Goal: Transaction & Acquisition: Subscribe to service/newsletter

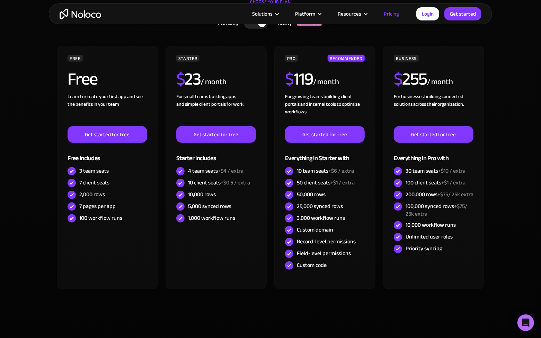
scroll to position [173, 0]
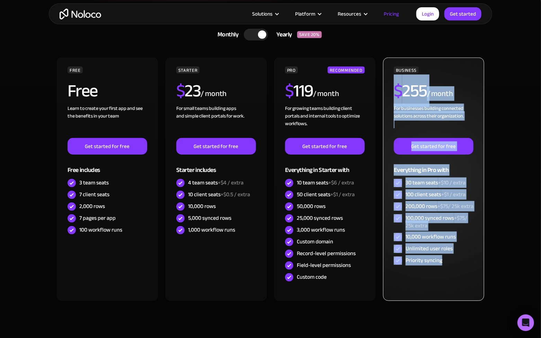
drag, startPoint x: 513, startPoint y: 271, endPoint x: 387, endPoint y: 90, distance: 221.0
click at [387, 90] on section "CHOOSE YOUR PLAN Monthly Yearly SAVE 20% Monthly Yearly SAVE 20% FREE Free Lear…" at bounding box center [270, 179] width 541 height 357
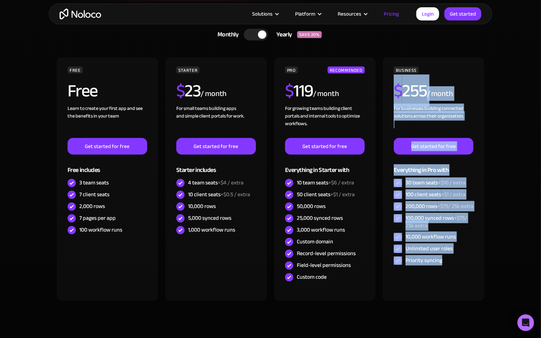
click at [521, 94] on section "CHOOSE YOUR PLAN Monthly Yearly SAVE 20% Monthly Yearly SAVE 20% FREE Free Lear…" at bounding box center [270, 179] width 541 height 357
click at [505, 114] on section "CHOOSE YOUR PLAN Monthly Yearly SAVE 20% Monthly Yearly SAVE 20% FREE Free Lear…" at bounding box center [270, 179] width 541 height 357
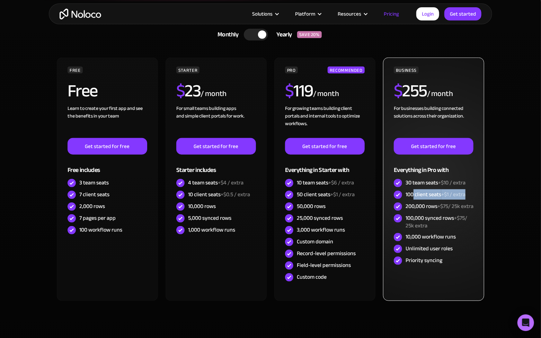
drag, startPoint x: 465, startPoint y: 194, endPoint x: 414, endPoint y: 195, distance: 51.3
click at [414, 195] on div "100 client seats +$1 / extra" at bounding box center [436, 195] width 60 height 8
drag, startPoint x: 470, startPoint y: 194, endPoint x: 412, endPoint y: 193, distance: 57.8
click at [412, 193] on div "100 client seats +$1 / extra" at bounding box center [434, 195] width 80 height 12
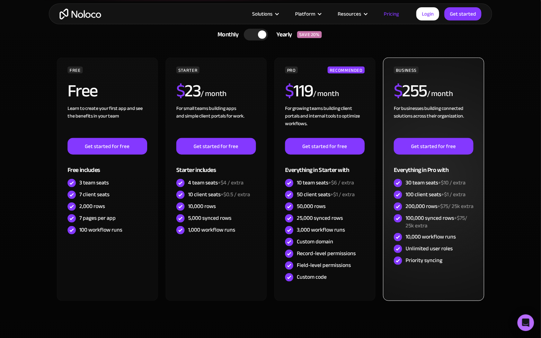
click at [412, 193] on div "100 client seats +$1 / extra" at bounding box center [436, 195] width 60 height 8
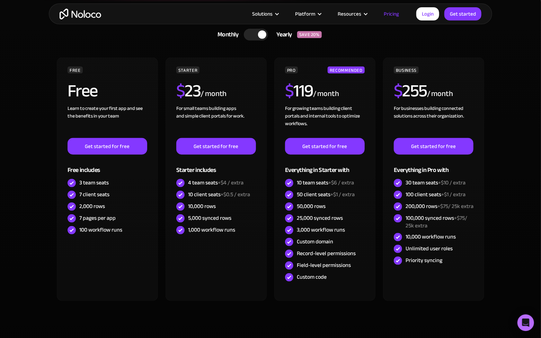
click at [491, 169] on div "CHOOSE YOUR PLAN Monthly Yearly SAVE 20% Monthly Yearly SAVE 20% FREE Free Lear…" at bounding box center [270, 172] width 443 height 343
click at [492, 170] on section "CHOOSE YOUR PLAN Monthly Yearly SAVE 20% Monthly Yearly SAVE 20% FREE Free Lear…" at bounding box center [270, 179] width 541 height 357
click at [489, 156] on div "CHOOSE YOUR PLAN Monthly Yearly SAVE 20% Monthly Yearly SAVE 20% FREE Free Lear…" at bounding box center [270, 172] width 443 height 343
click at [488, 161] on div "CHOOSE YOUR PLAN Monthly Yearly SAVE 20% Monthly Yearly SAVE 20% FREE Free Lear…" at bounding box center [270, 172] width 443 height 343
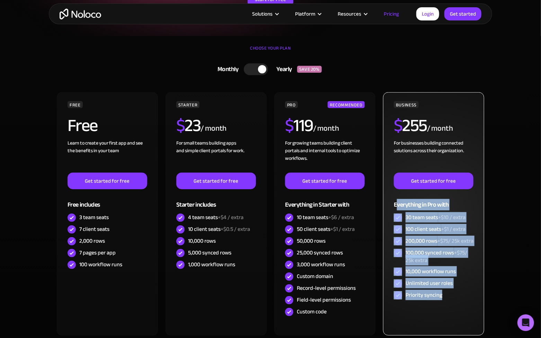
drag, startPoint x: 448, startPoint y: 305, endPoint x: 395, endPoint y: 205, distance: 113.3
click at [395, 205] on div "BUSINESS $ 255 / month For businesses building connected solutions across their…" at bounding box center [434, 201] width 80 height 200
click at [395, 205] on div "Everything in Pro with" at bounding box center [434, 200] width 80 height 23
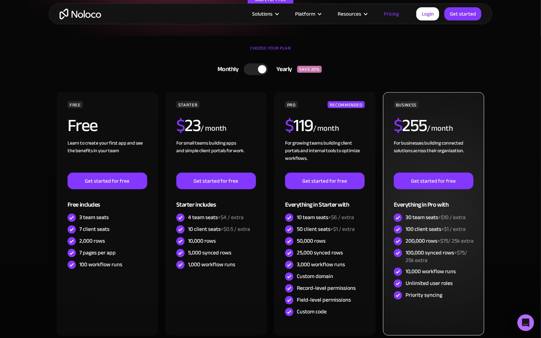
click at [395, 205] on div "Everything in Pro with" at bounding box center [434, 200] width 80 height 23
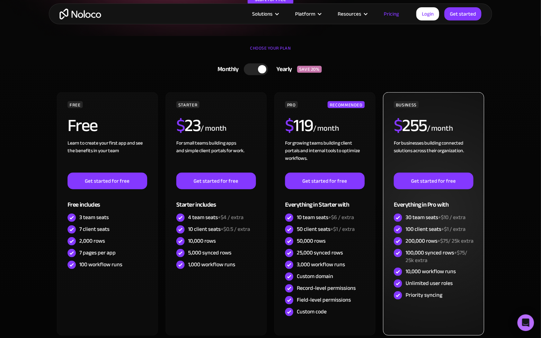
click at [395, 205] on div "Everything in Pro with" at bounding box center [434, 200] width 80 height 23
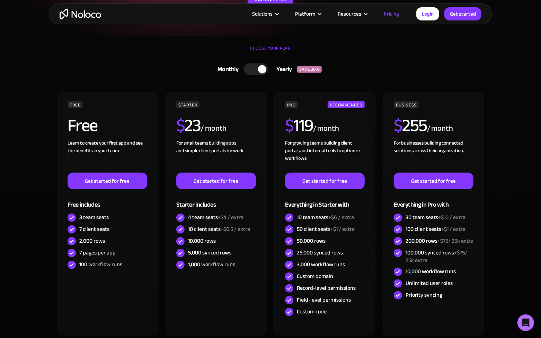
click at [503, 142] on section "CHOOSE YOUR PLAN Monthly Yearly SAVE 20% Monthly Yearly SAVE 20% FREE Free Lear…" at bounding box center [270, 214] width 541 height 357
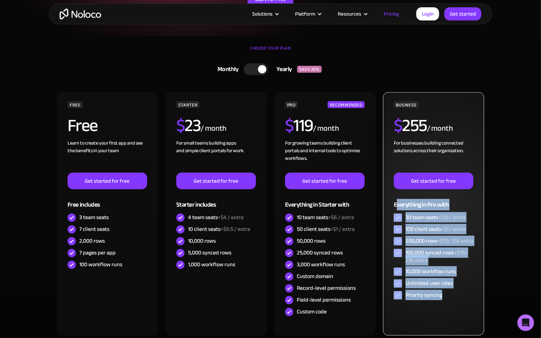
drag, startPoint x: 446, startPoint y: 301, endPoint x: 395, endPoint y: 204, distance: 108.9
click at [395, 204] on div "BUSINESS $ 255 / month For businesses building connected solutions across their…" at bounding box center [434, 201] width 80 height 200
click at [395, 204] on div "Everything in Pro with" at bounding box center [434, 200] width 80 height 23
drag, startPoint x: 393, startPoint y: 203, endPoint x: 461, endPoint y: 300, distance: 118.5
click at [461, 300] on div "BUSINESS $ 255 / month For businesses building connected solutions across their…" at bounding box center [433, 213] width 101 height 243
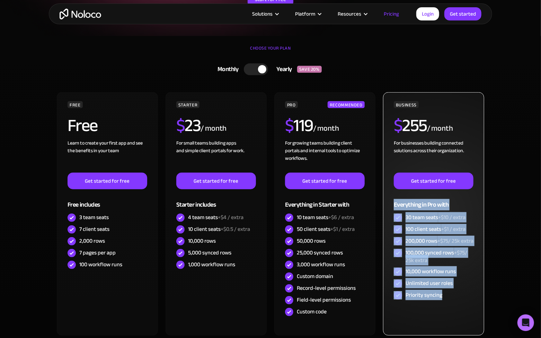
click at [461, 300] on div "Priority syncing" at bounding box center [434, 295] width 80 height 12
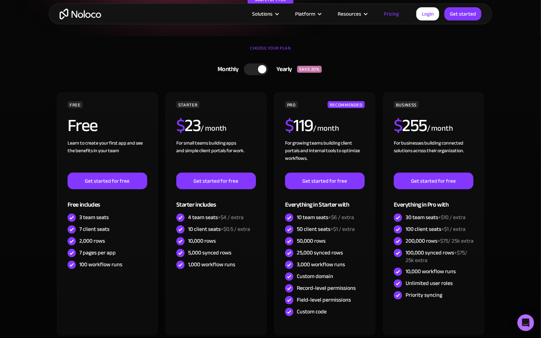
click at [503, 209] on section "CHOOSE YOUR PLAN Monthly Yearly SAVE 20% Monthly Yearly SAVE 20% FREE Free Lear…" at bounding box center [270, 214] width 541 height 357
drag, startPoint x: 508, startPoint y: 127, endPoint x: 416, endPoint y: 14, distance: 145.6
click at [508, 127] on section "CHOOSE YOUR PLAN Monthly Yearly SAVE 20% Monthly Yearly SAVE 20% FREE Free Lear…" at bounding box center [270, 214] width 541 height 357
click at [512, 181] on section "CHOOSE YOUR PLAN Monthly Yearly SAVE 20% Monthly Yearly SAVE 20% FREE Free Lear…" at bounding box center [270, 214] width 541 height 357
click at [503, 108] on section "CHOOSE YOUR PLAN Monthly Yearly SAVE 20% Monthly Yearly SAVE 20% FREE Free Lear…" at bounding box center [270, 214] width 541 height 357
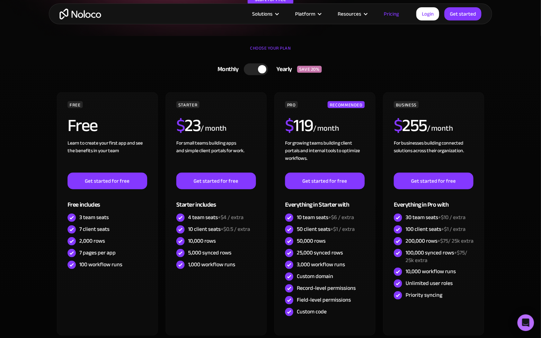
click at [525, 165] on section "CHOOSE YOUR PLAN Monthly Yearly SAVE 20% Monthly Yearly SAVE 20% FREE Free Lear…" at bounding box center [270, 214] width 541 height 357
click at [518, 171] on section "CHOOSE YOUR PLAN Monthly Yearly SAVE 20% Monthly Yearly SAVE 20% FREE Free Lear…" at bounding box center [270, 214] width 541 height 357
click at [500, 124] on section "CHOOSE YOUR PLAN Monthly Yearly SAVE 20% Monthly Yearly SAVE 20% FREE Free Lear…" at bounding box center [270, 214] width 541 height 357
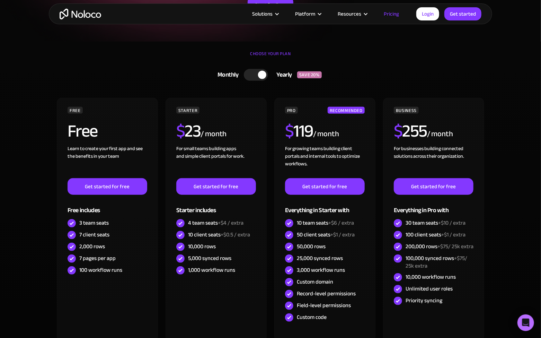
scroll to position [126, 0]
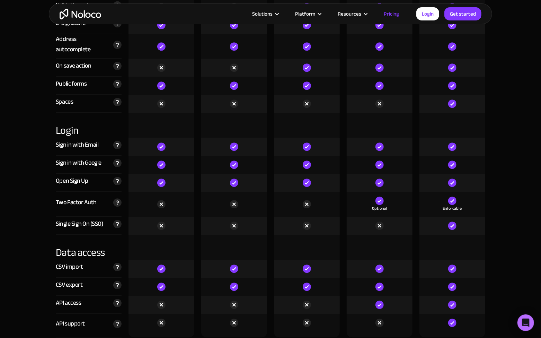
scroll to position [2182, 0]
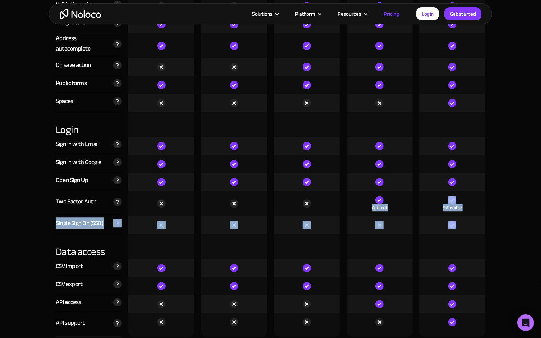
drag, startPoint x: 466, startPoint y: 223, endPoint x: 346, endPoint y: 196, distance: 122.7
click at [346, 196] on div "Optional" at bounding box center [379, 203] width 73 height 25
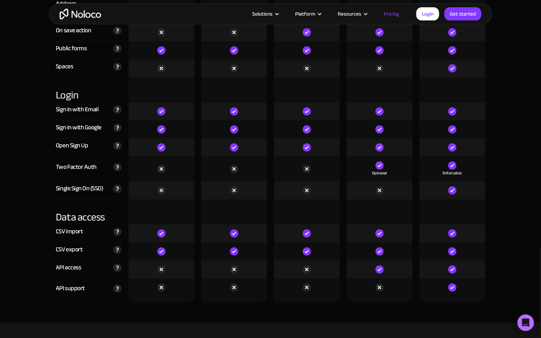
scroll to position [1380, 0]
